Goal: Complete application form

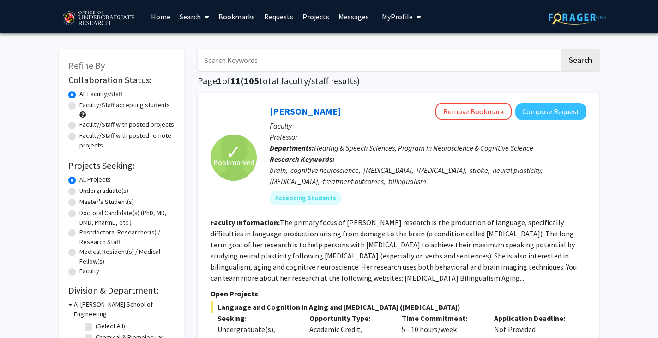
click at [275, 14] on link "Requests" at bounding box center [279, 16] width 38 height 32
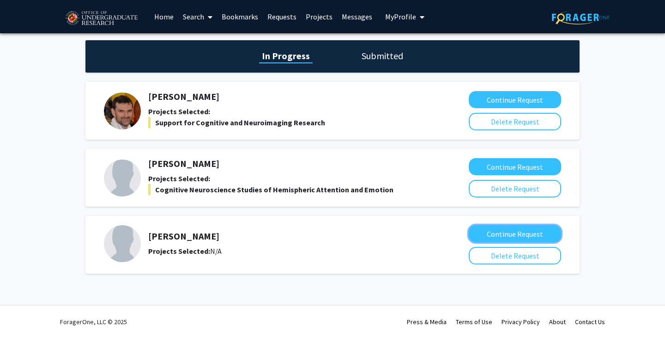
click at [515, 226] on button "Continue Request" at bounding box center [515, 233] width 92 height 17
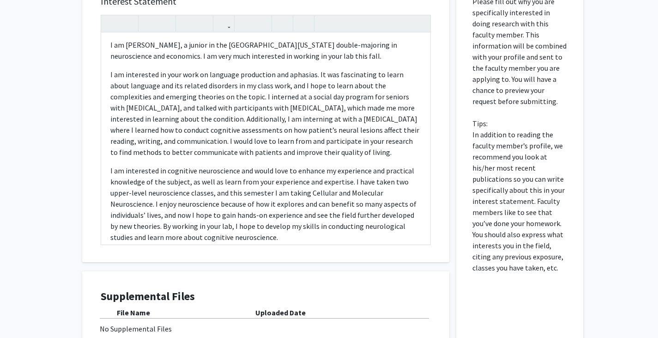
scroll to position [25, 0]
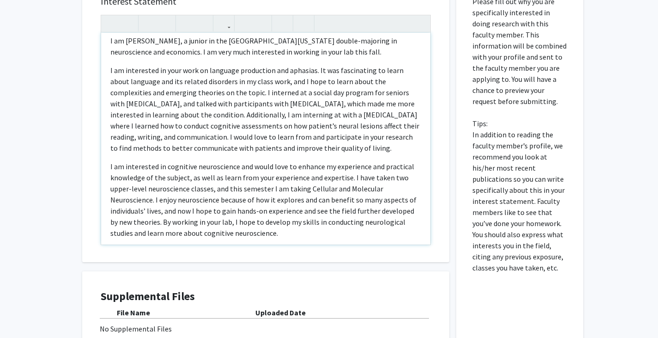
click at [332, 79] on p "I am interested in your work on language production and aphasias. It was fascin…" at bounding box center [265, 109] width 311 height 89
click at [346, 80] on p "I am interested in your work on language production and aphasias. It was fascin…" at bounding box center [265, 109] width 311 height 89
type textarea "<l>Ipsu Do. Sitame-Cons, </a><e>S do Eiusm Temp, i utlabo et dol Magnaaliqu en …"
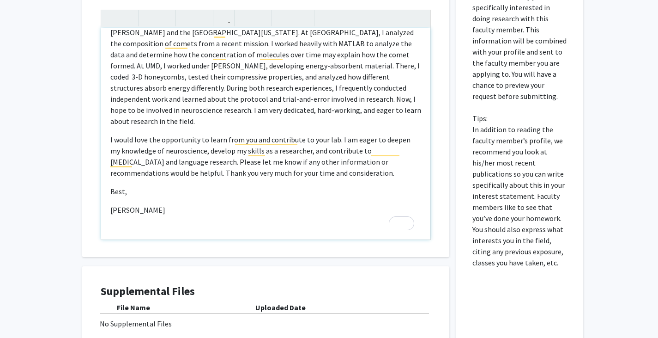
scroll to position [552, 0]
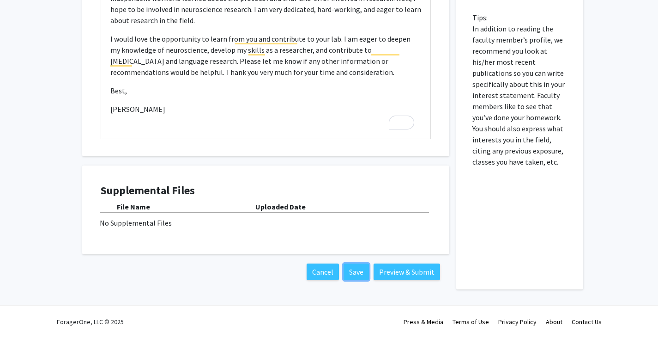
click at [352, 271] on button "Save" at bounding box center [356, 271] width 25 height 17
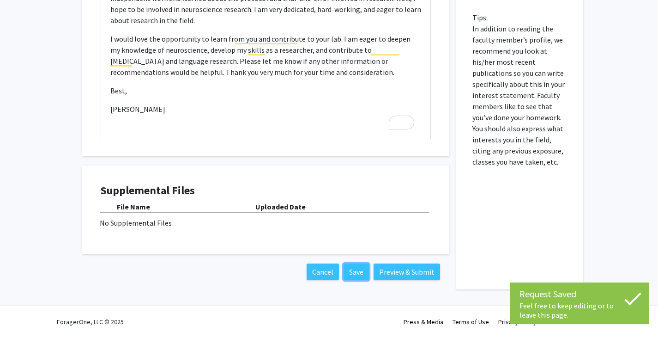
scroll to position [0, 0]
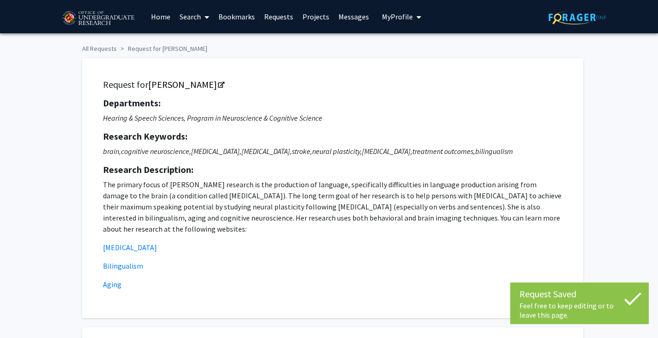
click at [400, 15] on span "My Profile" at bounding box center [397, 16] width 31 height 9
click at [420, 52] on span "View Profile" at bounding box center [439, 53] width 56 height 10
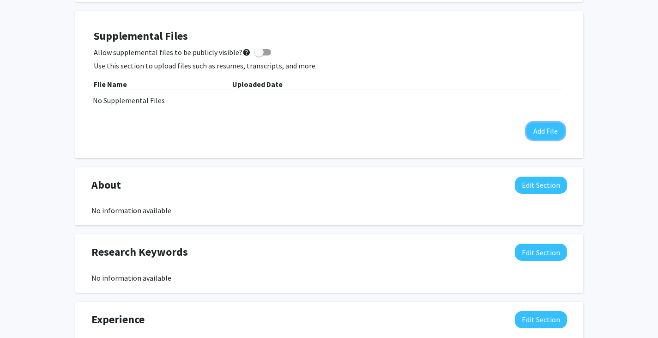
click at [546, 133] on button "Add File" at bounding box center [545, 130] width 38 height 17
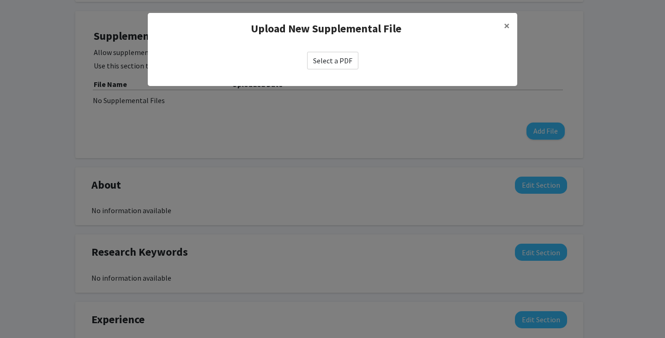
click at [327, 61] on label "Select a PDF" at bounding box center [332, 61] width 51 height 18
click at [0, 0] on input "Select a PDF" at bounding box center [0, 0] width 0 height 0
click at [338, 59] on label "Select a PDF" at bounding box center [332, 61] width 51 height 18
click at [0, 0] on input "Select a PDF" at bounding box center [0, 0] width 0 height 0
click at [332, 70] on div "Select a PDF" at bounding box center [332, 60] width 369 height 32
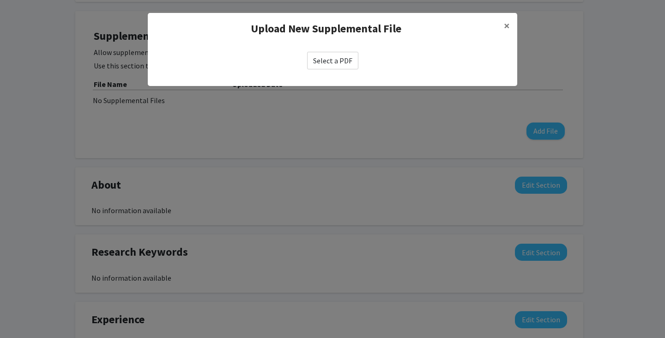
click at [329, 66] on label "Select a PDF" at bounding box center [332, 61] width 51 height 18
click at [0, 0] on input "Select a PDF" at bounding box center [0, 0] width 0 height 0
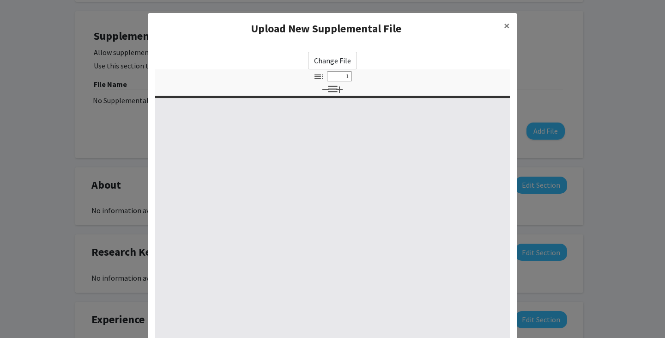
select select "custom"
type input "0"
select select "custom"
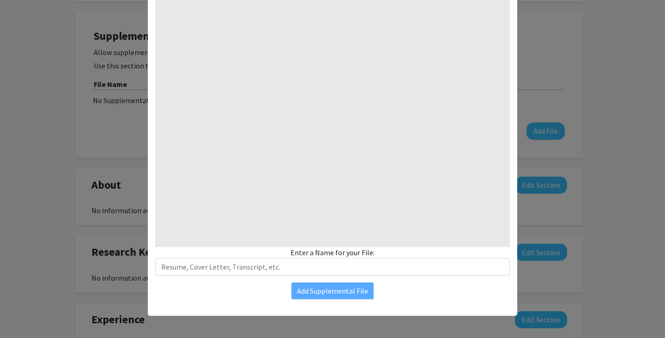
type input "1"
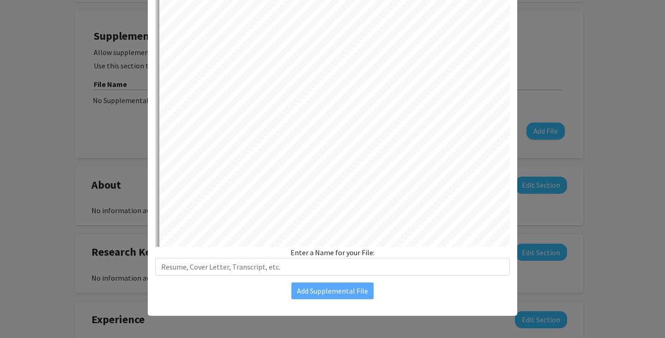
select select "auto"
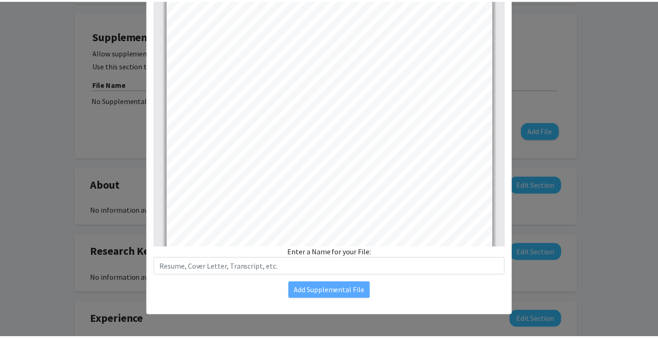
scroll to position [0, 0]
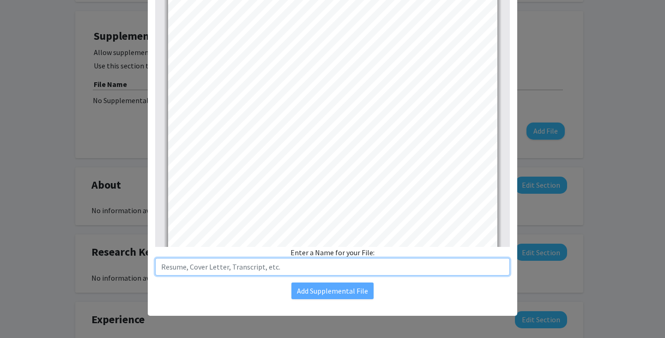
click at [324, 267] on input "text" at bounding box center [332, 267] width 355 height 18
type input "Resume"
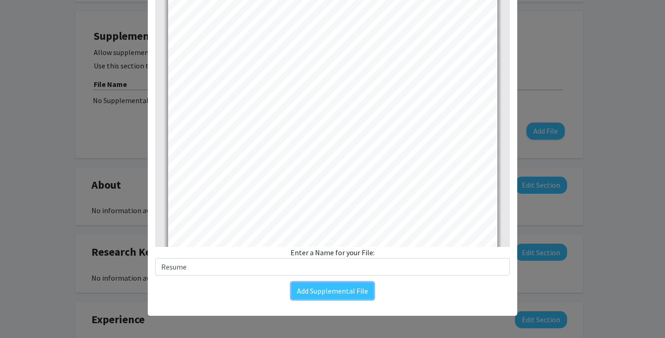
click at [336, 292] on button "Add Supplemental File" at bounding box center [332, 290] width 82 height 17
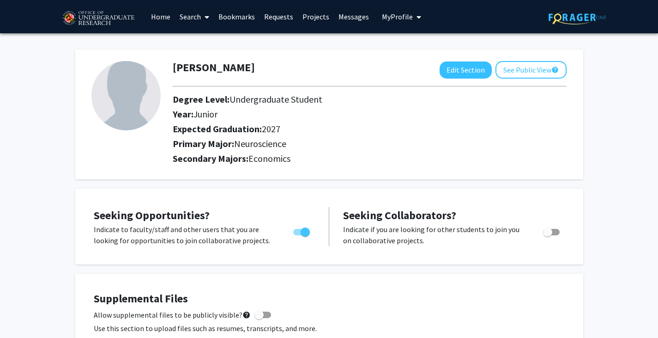
click at [270, 9] on link "Requests" at bounding box center [279, 16] width 38 height 32
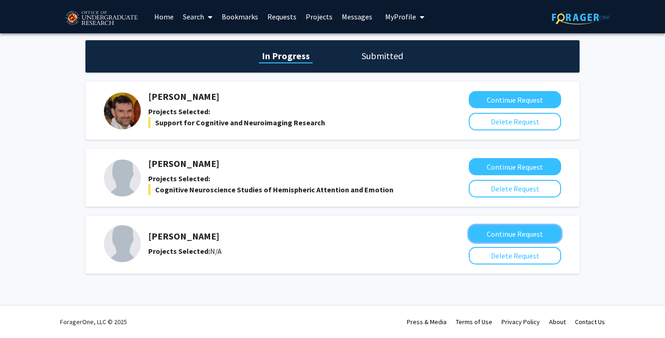
click at [507, 232] on button "Continue Request" at bounding box center [515, 233] width 92 height 17
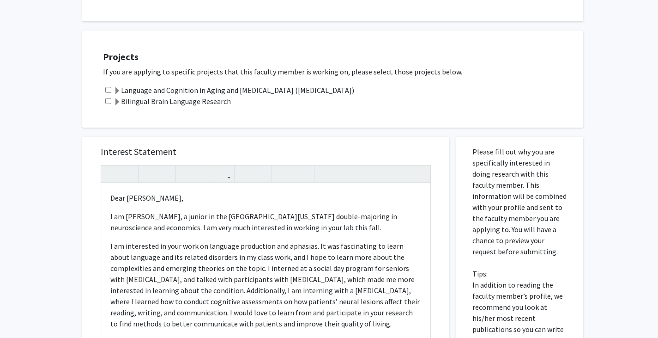
scroll to position [293, 0]
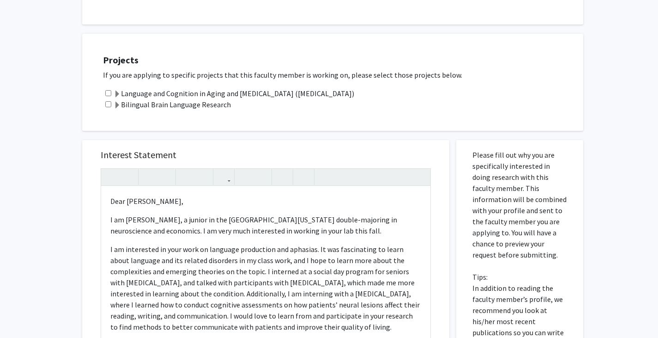
click at [110, 96] on div "Language and Cognition in Aging and [MEDICAL_DATA] ([MEDICAL_DATA])" at bounding box center [338, 93] width 471 height 11
click at [106, 91] on input "checkbox" at bounding box center [108, 93] width 6 height 6
checkbox input "true"
click at [107, 103] on input "checkbox" at bounding box center [108, 104] width 6 height 6
checkbox input "true"
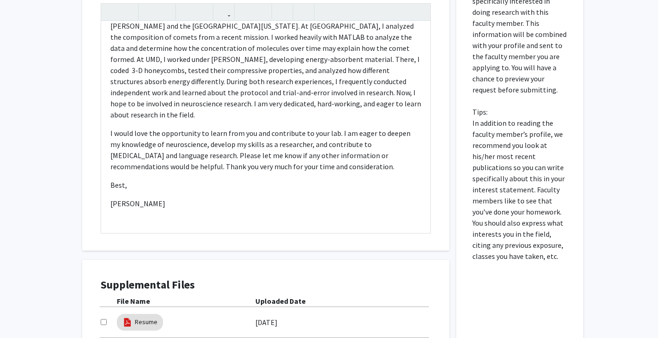
scroll to position [568, 0]
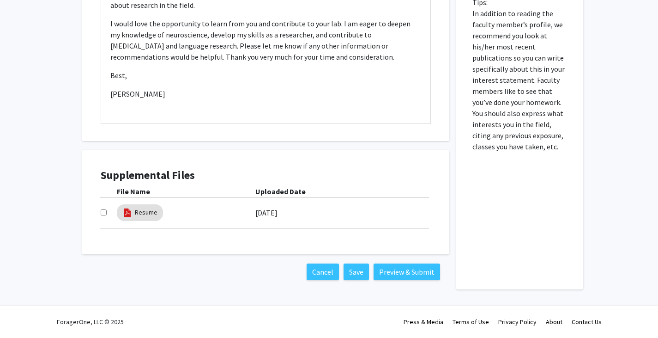
click at [105, 211] on input "checkbox" at bounding box center [104, 212] width 6 height 6
checkbox input "true"
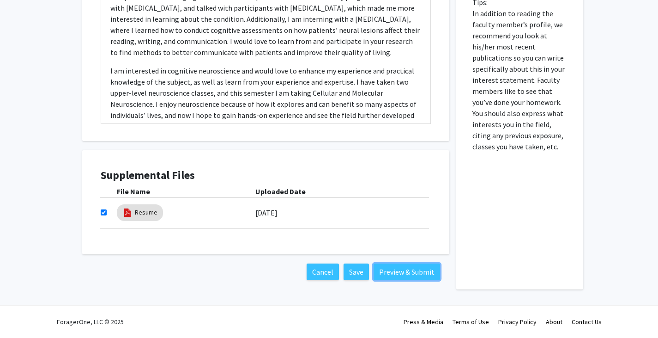
click at [417, 269] on button "Preview & Submit" at bounding box center [407, 271] width 66 height 17
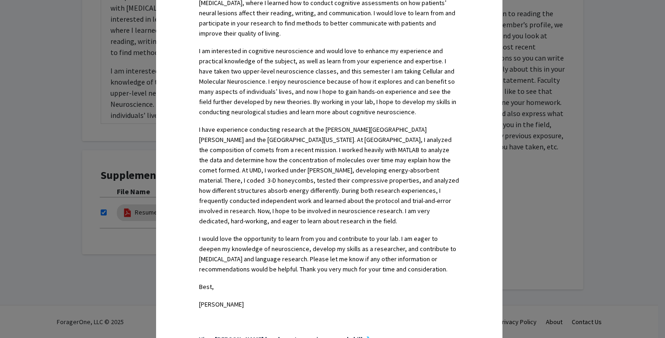
scroll to position [498, 0]
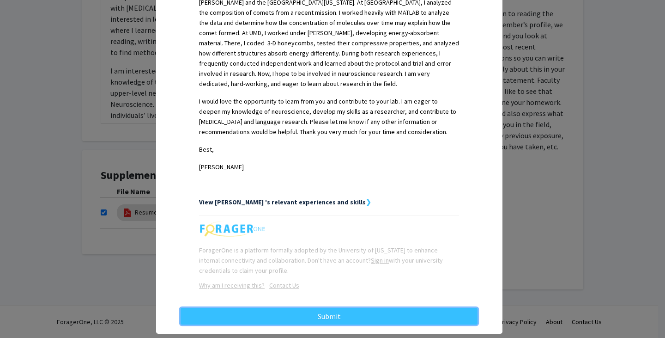
click at [310, 308] on button "Submit" at bounding box center [329, 316] width 297 height 17
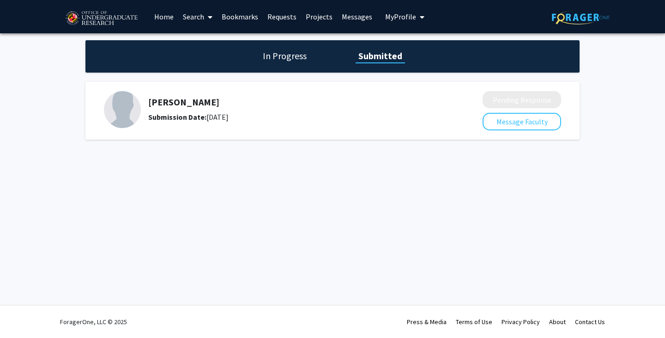
click at [282, 59] on h1 "In Progress" at bounding box center [284, 55] width 49 height 13
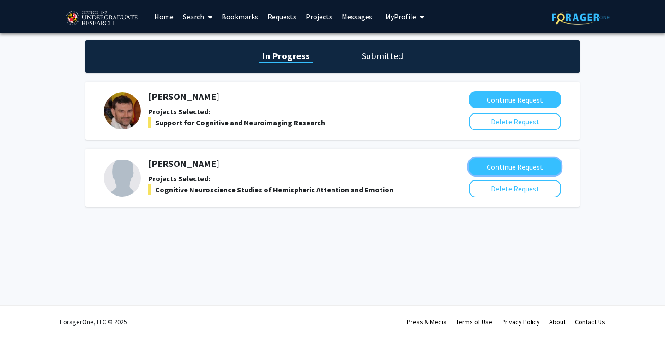
click at [495, 171] on button "Continue Request" at bounding box center [515, 166] width 92 height 17
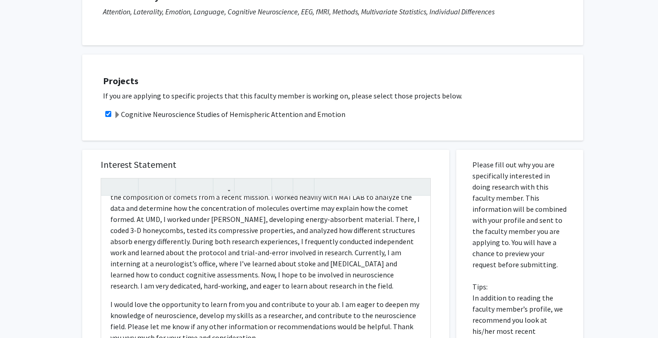
scroll to position [313, 0]
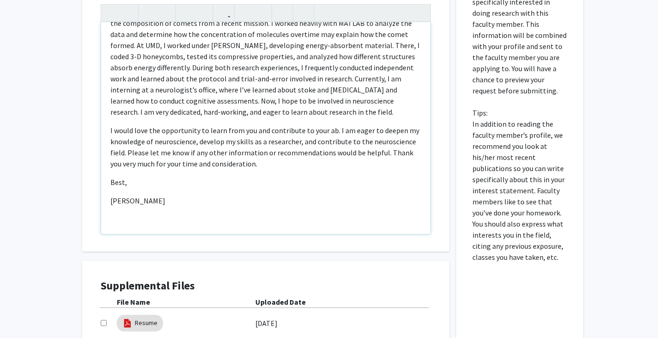
click at [303, 186] on p "Best," at bounding box center [265, 181] width 311 height 11
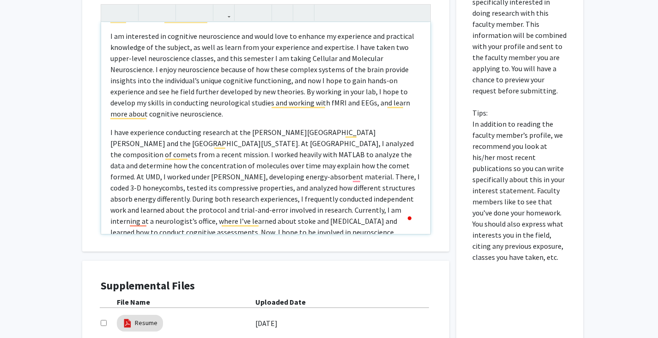
scroll to position [171, 0]
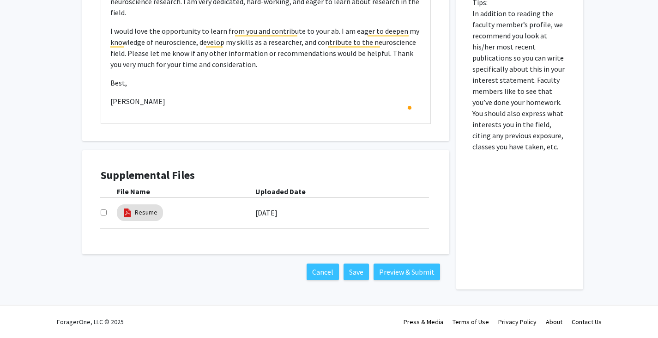
click at [101, 213] on input "checkbox" at bounding box center [104, 212] width 6 height 6
checkbox input "true"
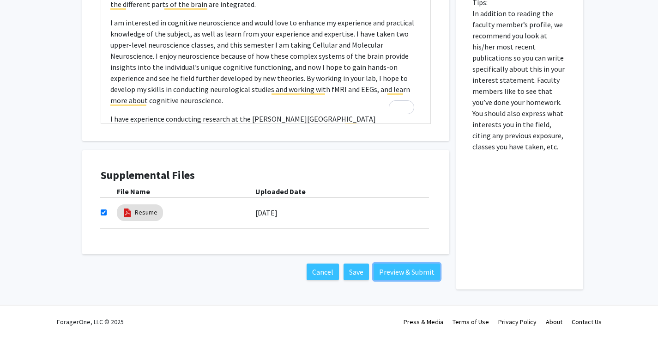
click at [398, 276] on button "Preview & Submit" at bounding box center [407, 271] width 66 height 17
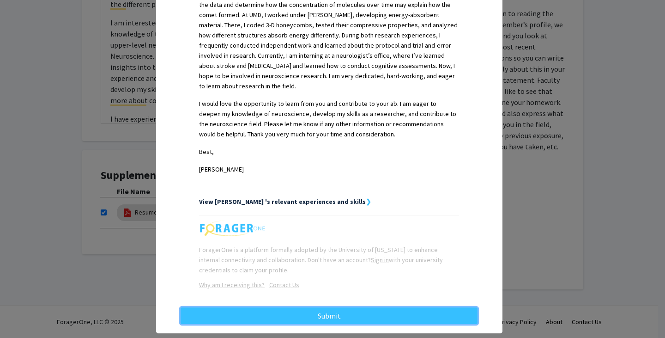
click at [349, 307] on button "Submit" at bounding box center [329, 315] width 297 height 17
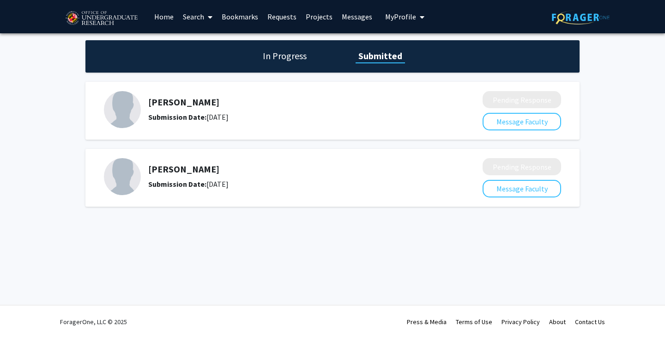
drag, startPoint x: 296, startPoint y: 44, endPoint x: 287, endPoint y: 51, distance: 11.5
click at [287, 51] on div "In Progress Submitted" at bounding box center [332, 56] width 494 height 32
click at [287, 51] on h1 "In Progress" at bounding box center [284, 55] width 49 height 13
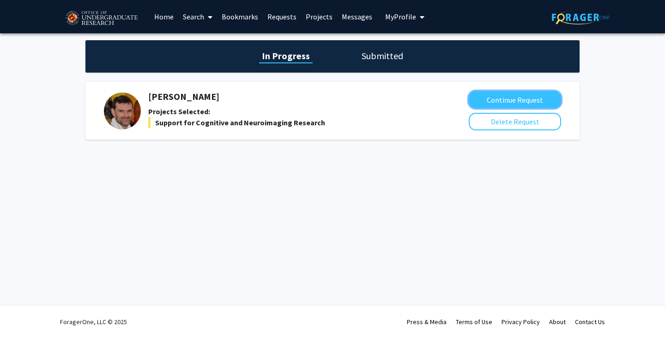
click at [520, 100] on button "Continue Request" at bounding box center [515, 99] width 92 height 17
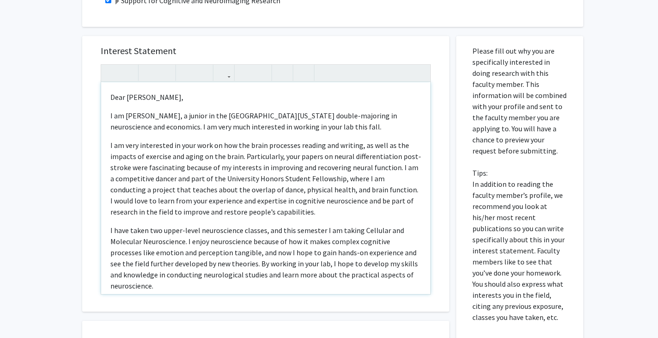
click at [292, 197] on p "I am very interested in your work on how the brain processes reading and writin…" at bounding box center [265, 178] width 311 height 78
click at [278, 216] on p "I am very interested in your work on how the brain processes reading and writin…" at bounding box center [265, 178] width 311 height 78
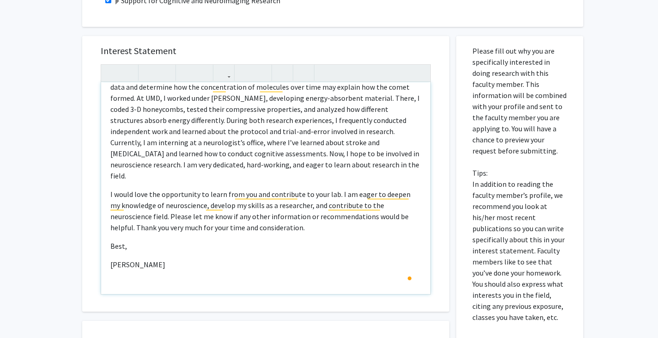
click at [275, 240] on p "Best," at bounding box center [265, 245] width 311 height 11
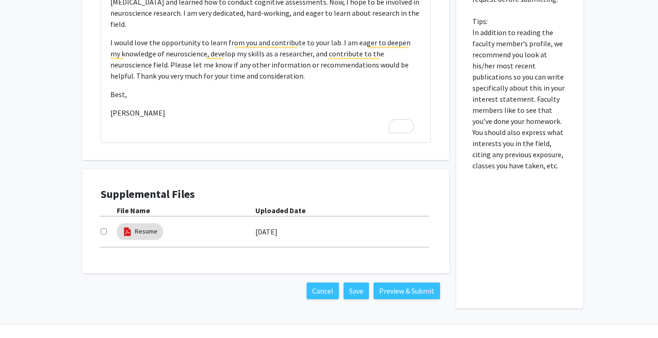
click at [102, 229] on input "checkbox" at bounding box center [104, 231] width 6 height 6
checkbox input "true"
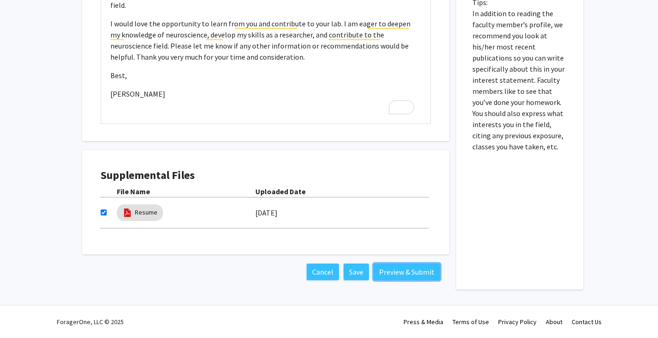
click at [403, 271] on button "Preview & Submit" at bounding box center [407, 271] width 66 height 17
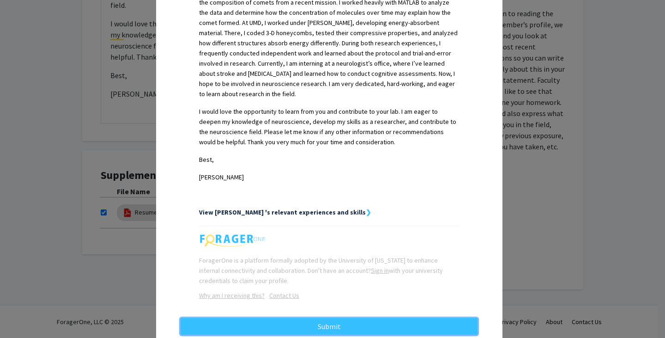
click at [328, 318] on button "Submit" at bounding box center [329, 326] width 297 height 17
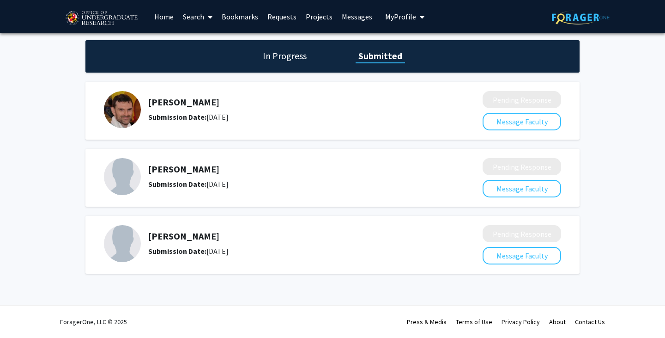
click at [288, 59] on h1 "In Progress" at bounding box center [284, 55] width 49 height 13
